Goal: Navigation & Orientation: Find specific page/section

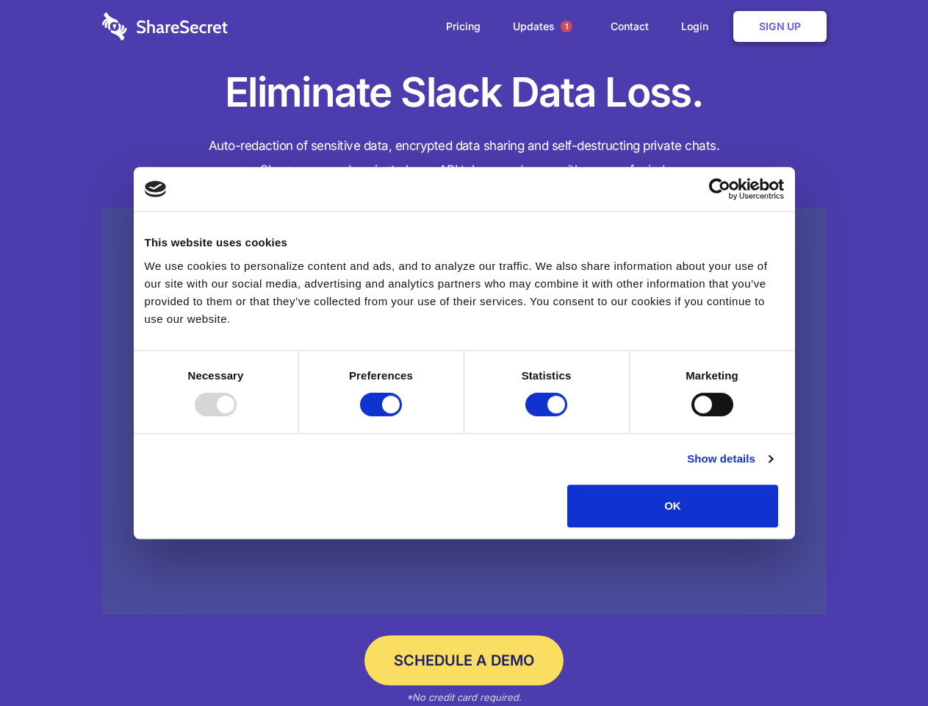
click at [237, 416] on div at bounding box center [216, 405] width 42 height 24
click at [402, 416] on input "Preferences" at bounding box center [381, 405] width 42 height 24
checkbox input "false"
click at [548, 416] on input "Statistics" at bounding box center [547, 405] width 42 height 24
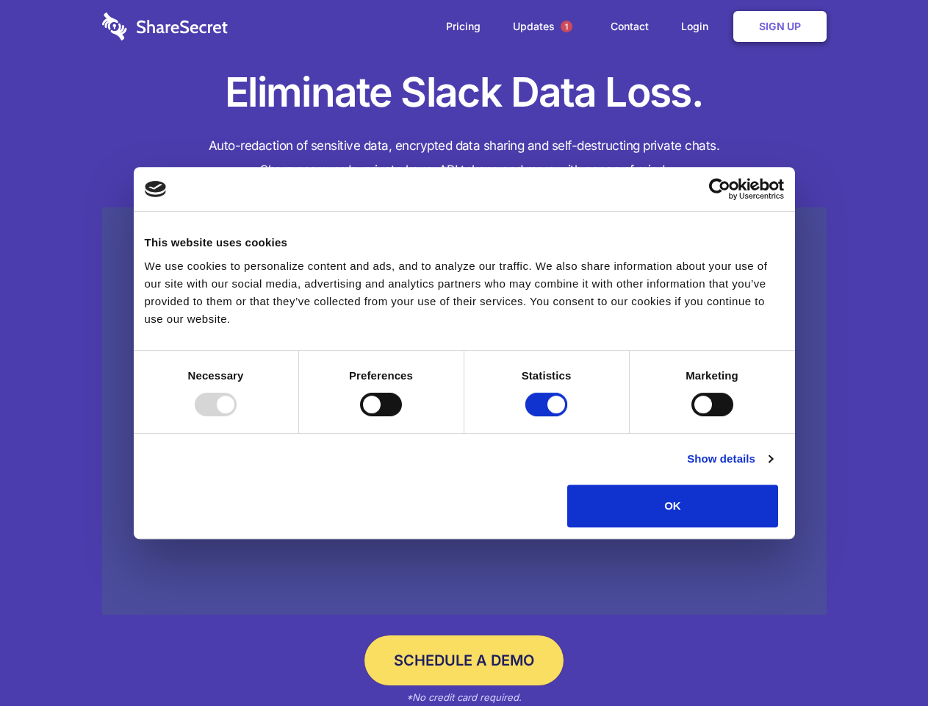
checkbox input "false"
click at [692, 416] on input "Marketing" at bounding box center [713, 405] width 42 height 24
checkbox input "true"
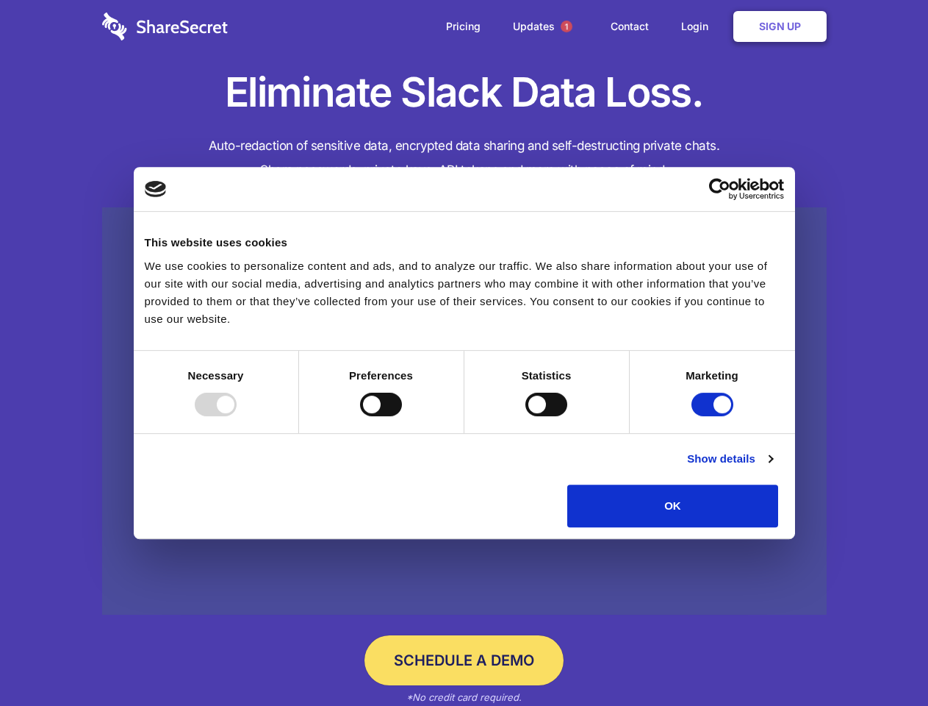
click at [773, 468] on link "Show details" at bounding box center [729, 459] width 85 height 18
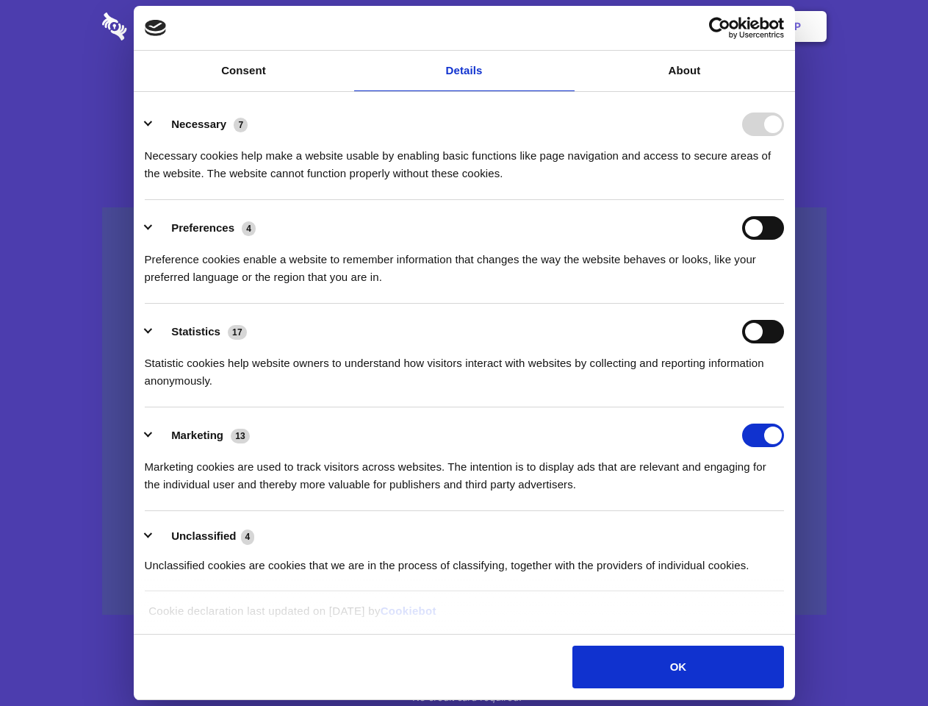
click at [791, 532] on ul "Necessary 7 Necessary cookies help make a website usable by enabling basic func…" at bounding box center [464, 343] width 654 height 495
click at [566, 26] on span "1" at bounding box center [567, 27] width 12 height 12
